Goal: Task Accomplishment & Management: Manage account settings

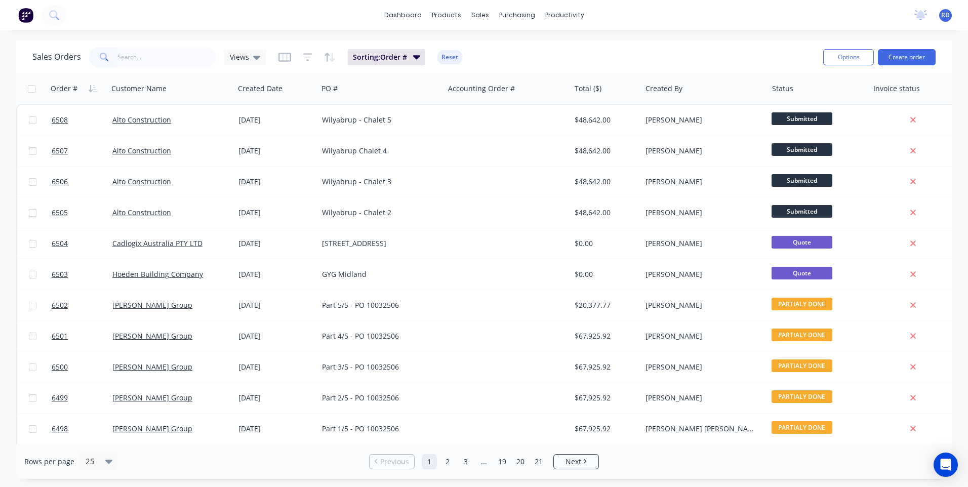
click at [947, 16] on span "RD" at bounding box center [945, 15] width 9 height 9
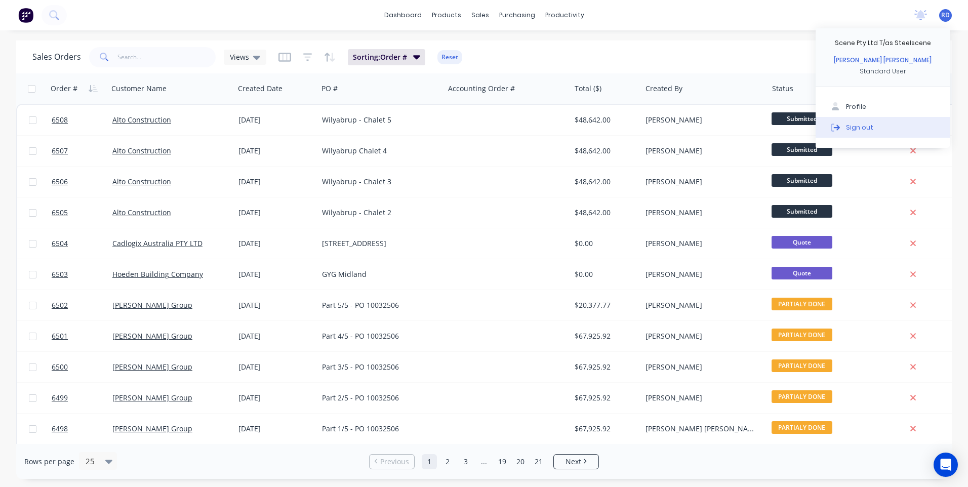
click at [863, 127] on div "Sign out" at bounding box center [859, 126] width 27 height 9
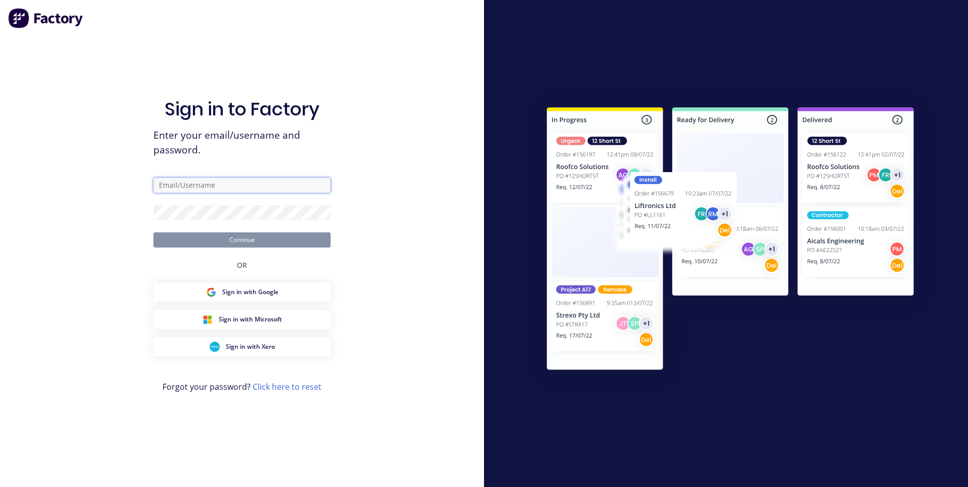
click at [187, 187] on input "text" at bounding box center [241, 185] width 177 height 15
click at [399, 225] on div "Sign in to Factory Enter your email/username and password. Continue OR Sign in …" at bounding box center [242, 243] width 484 height 487
click at [206, 182] on input "text" at bounding box center [241, 185] width 177 height 15
type input "engineering@steelscene.com.au"
click at [245, 321] on span "Sign in with Microsoft" at bounding box center [250, 319] width 63 height 9
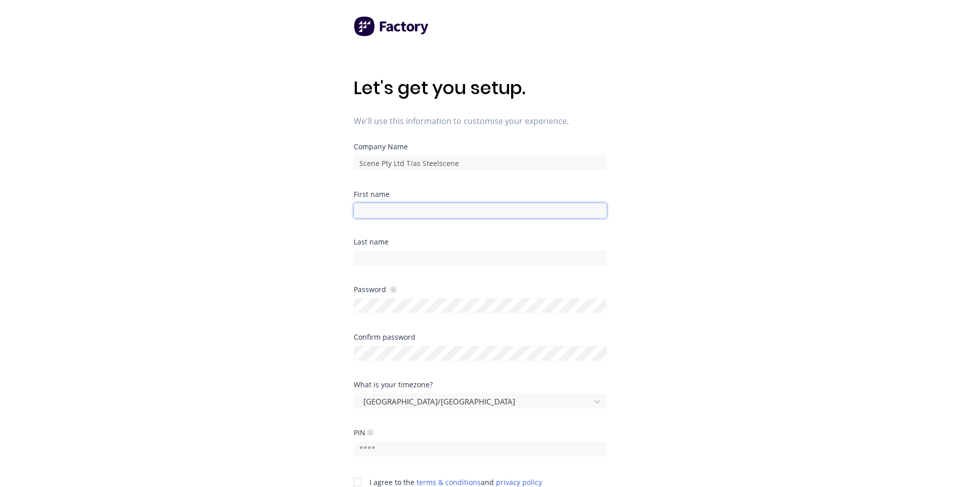
click at [430, 210] on input at bounding box center [480, 210] width 253 height 15
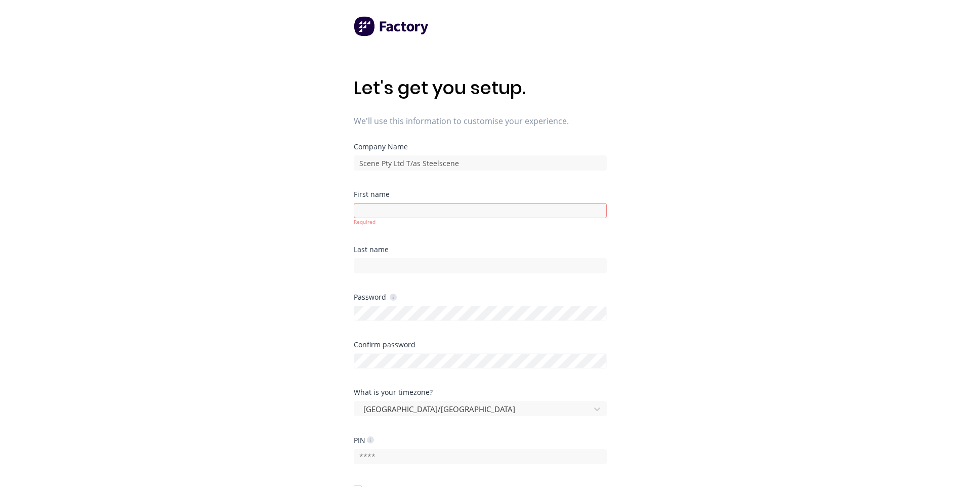
click at [774, 293] on div "Let's get you setup. We'll use this information to customise your experience. C…" at bounding box center [480, 263] width 960 height 527
click at [483, 211] on input at bounding box center [480, 210] width 253 height 15
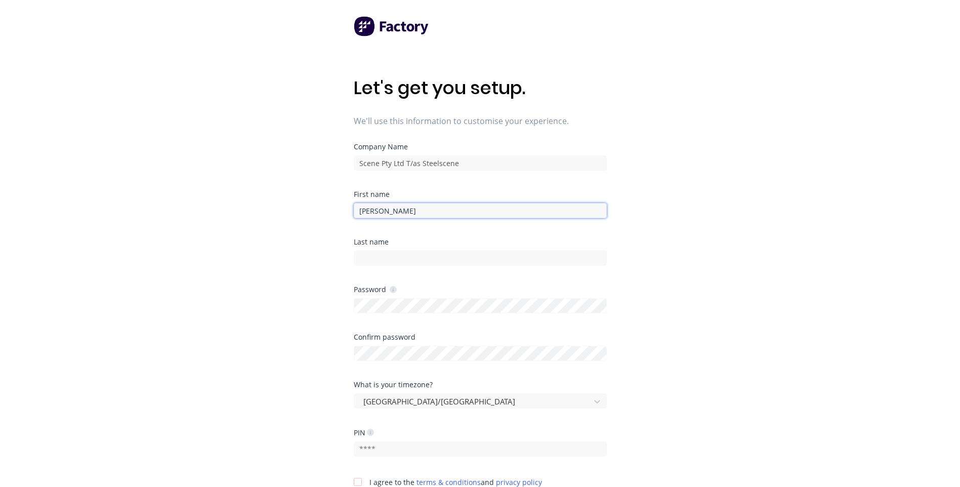
type input "ROSS KRISTIAN"
type input "DE LUNA"
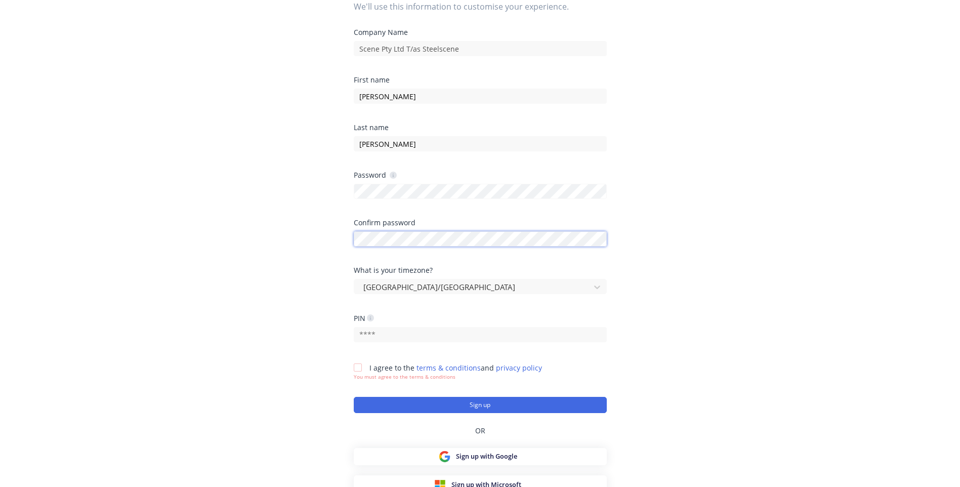
scroll to position [121, 0]
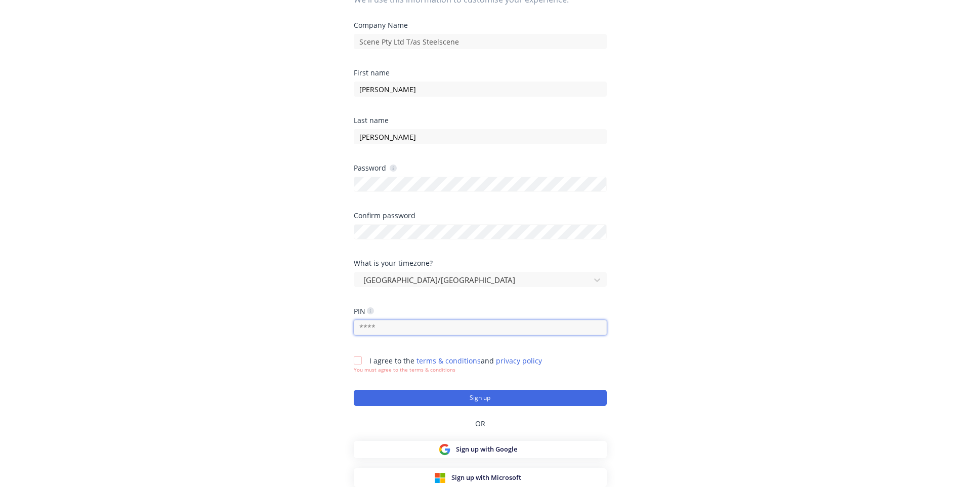
click at [406, 323] on input "text" at bounding box center [480, 327] width 253 height 15
drag, startPoint x: 322, startPoint y: 327, endPoint x: 283, endPoint y: 335, distance: 39.7
click at [298, 334] on div "Let's get you setup. We'll use this information to customise your experience. C…" at bounding box center [480, 142] width 960 height 527
type input "0516"
click at [356, 360] on div at bounding box center [358, 360] width 20 height 20
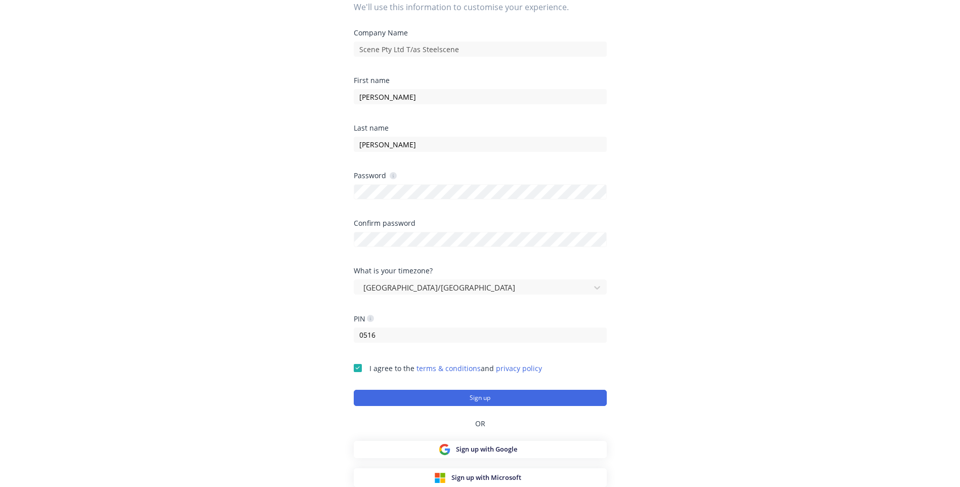
scroll to position [114, 0]
click at [391, 399] on button "Sign up" at bounding box center [480, 398] width 253 height 16
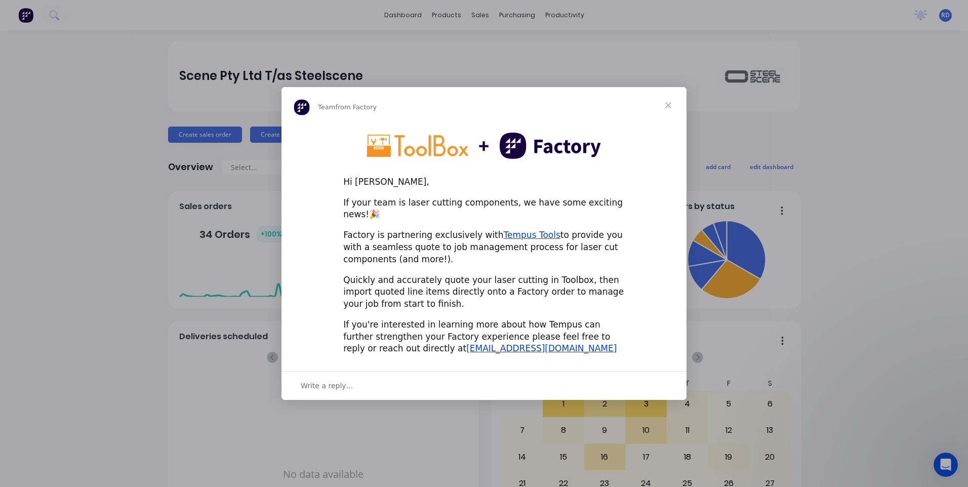
click at [668, 111] on span "Close" at bounding box center [668, 105] width 36 height 36
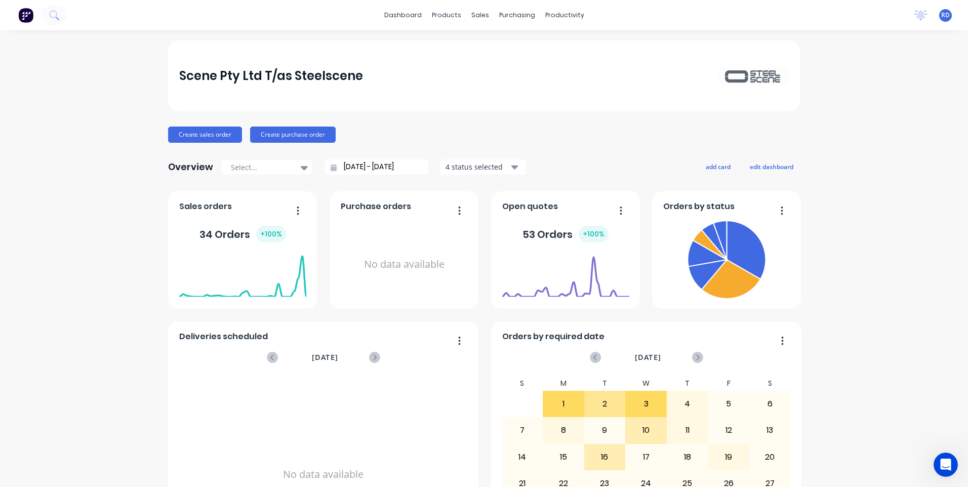
click at [941, 18] on span "RD" at bounding box center [945, 15] width 9 height 9
click at [939, 20] on div "RD Scene Pty Ltd T/as Steelscene [PERSON_NAME] [PERSON_NAME] Standard User Prof…" at bounding box center [945, 15] width 13 height 13
click at [941, 16] on span "RD" at bounding box center [945, 15] width 9 height 9
